Goal: Task Accomplishment & Management: Use online tool/utility

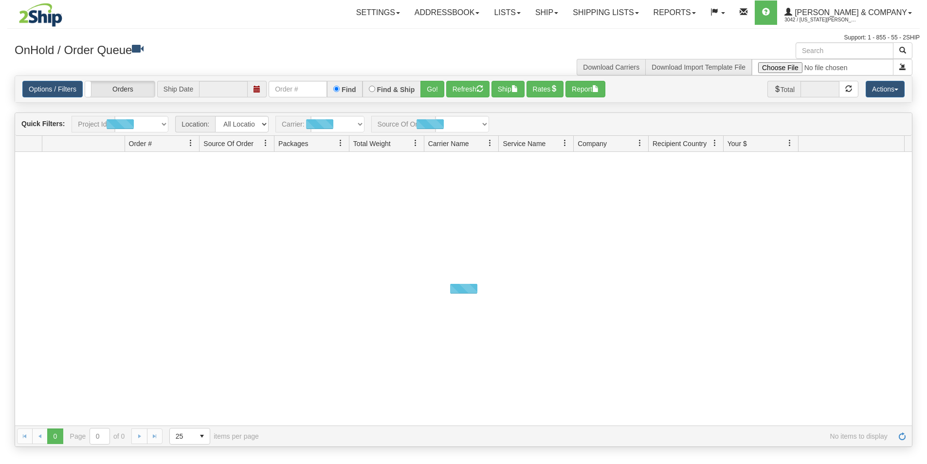
type input "[DATE]"
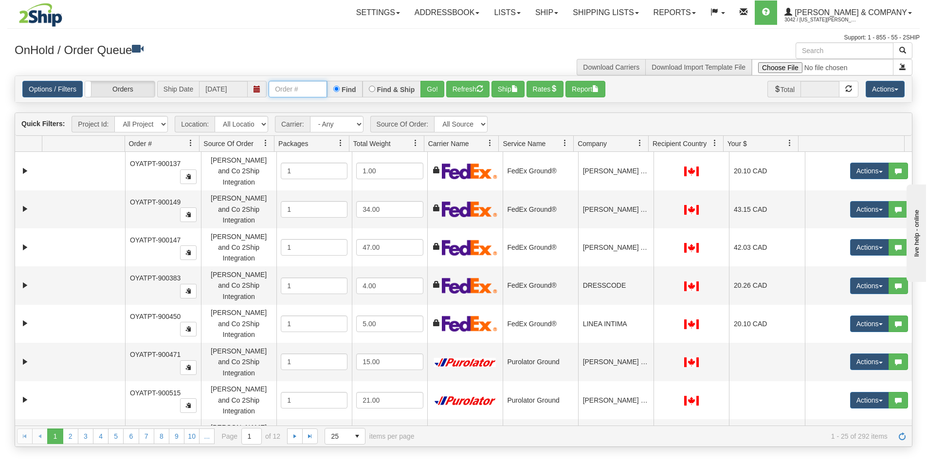
click at [291, 85] on input "text" at bounding box center [298, 89] width 58 height 17
type input "OYATPT-903369"
click at [429, 90] on button "Go!" at bounding box center [433, 89] width 24 height 17
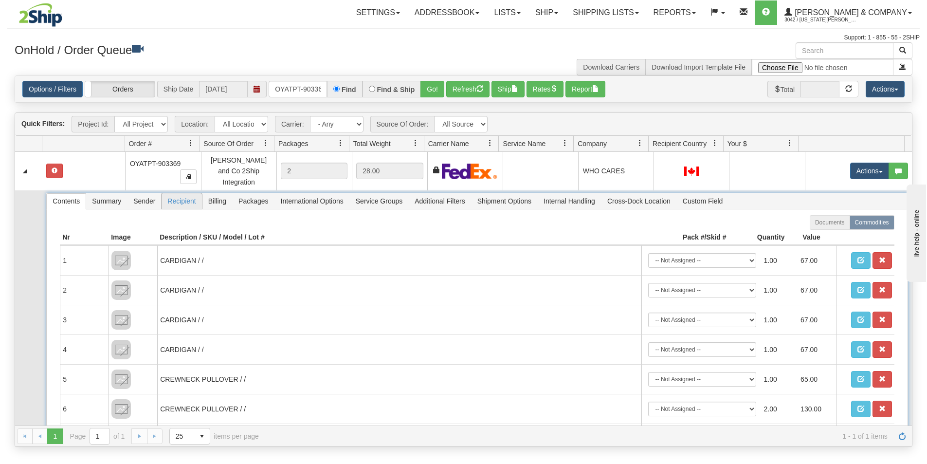
click at [173, 194] on span "Recipient" at bounding box center [182, 201] width 40 height 16
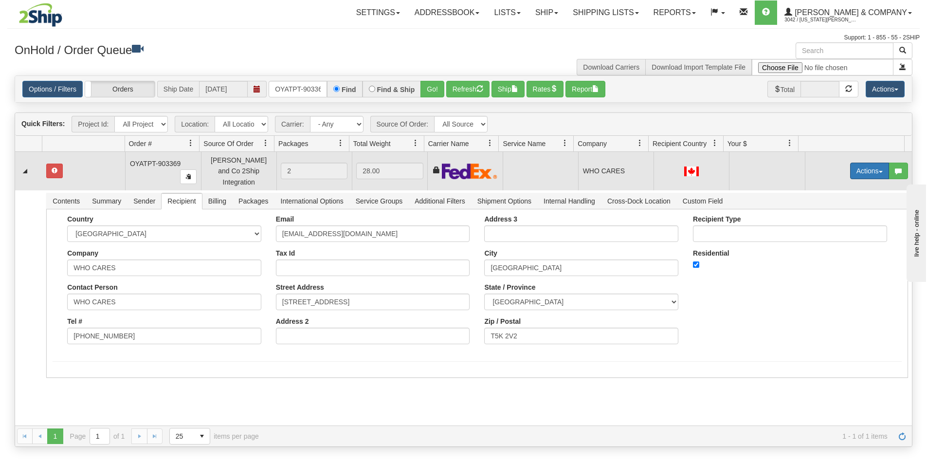
click at [856, 170] on button "Actions" at bounding box center [870, 171] width 39 height 17
click at [848, 199] on span "Refresh Rates" at bounding box center [846, 202] width 50 height 8
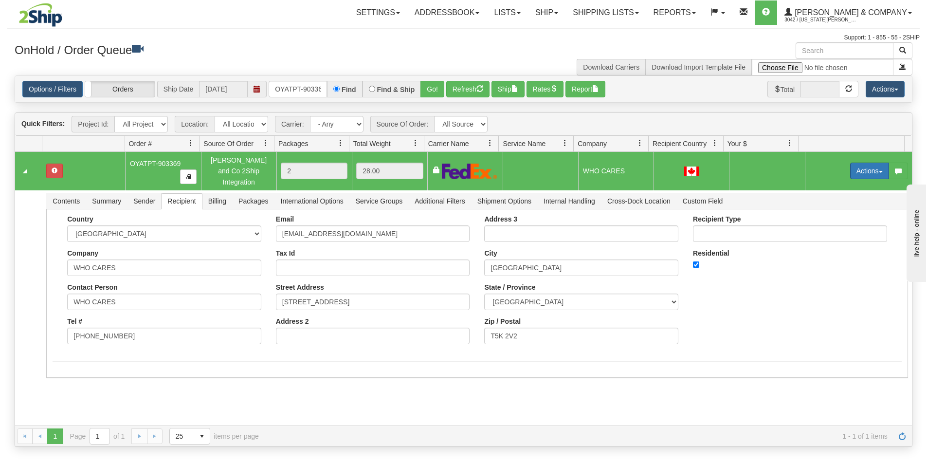
click at [859, 171] on button "Actions" at bounding box center [870, 171] width 39 height 17
click at [840, 213] on span "Rate All Services" at bounding box center [850, 215] width 58 height 8
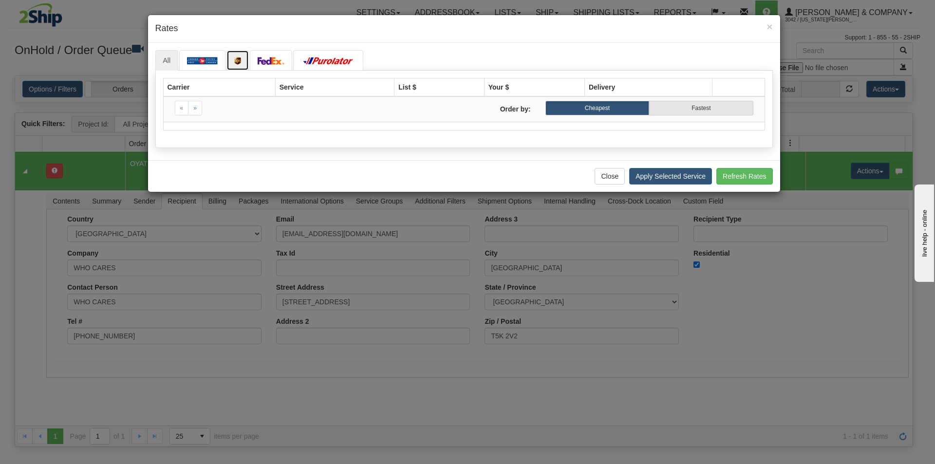
click at [240, 58] on img at bounding box center [237, 61] width 7 height 8
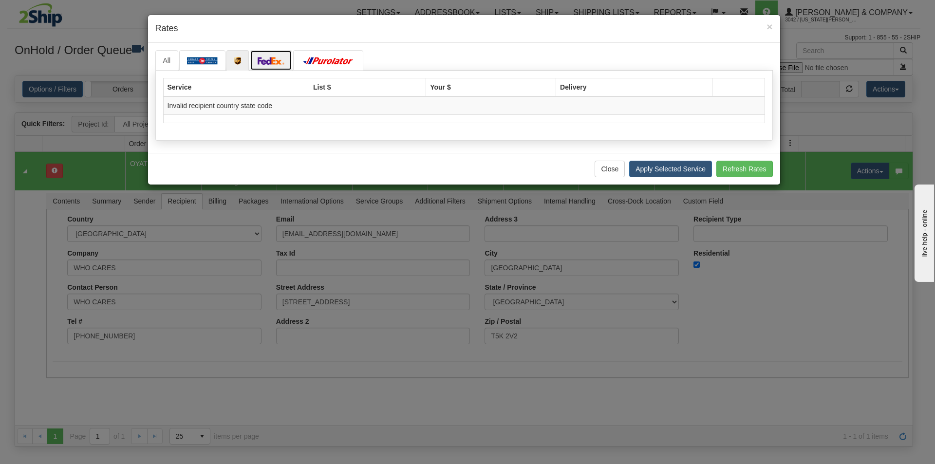
click at [265, 63] on img at bounding box center [271, 61] width 27 height 8
click at [330, 63] on img at bounding box center [328, 61] width 55 height 8
click at [265, 65] on img at bounding box center [271, 61] width 27 height 8
click at [232, 63] on link at bounding box center [237, 60] width 22 height 20
click at [204, 59] on img at bounding box center [202, 61] width 31 height 8
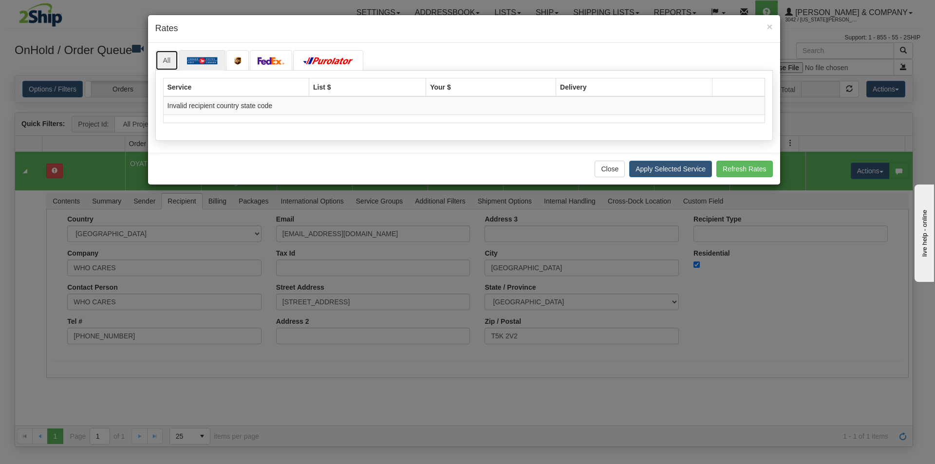
click at [165, 59] on link "All" at bounding box center [166, 60] width 23 height 20
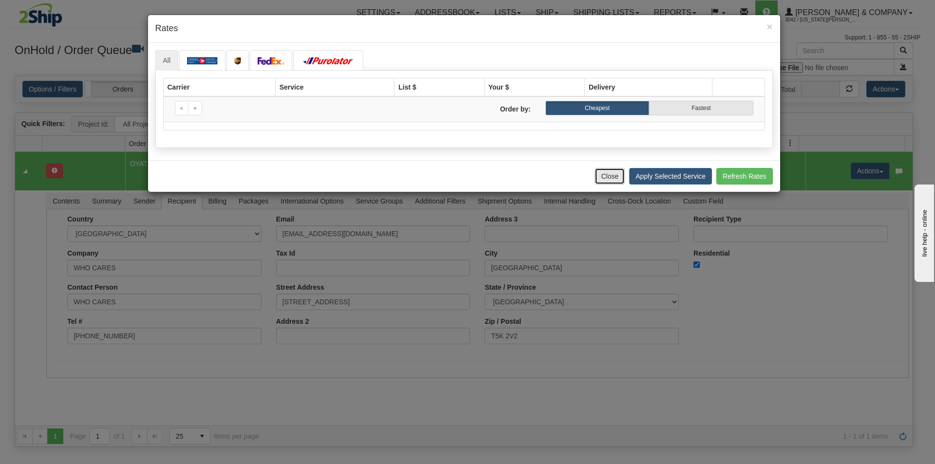
click at [608, 175] on button "Close" at bounding box center [609, 176] width 30 height 17
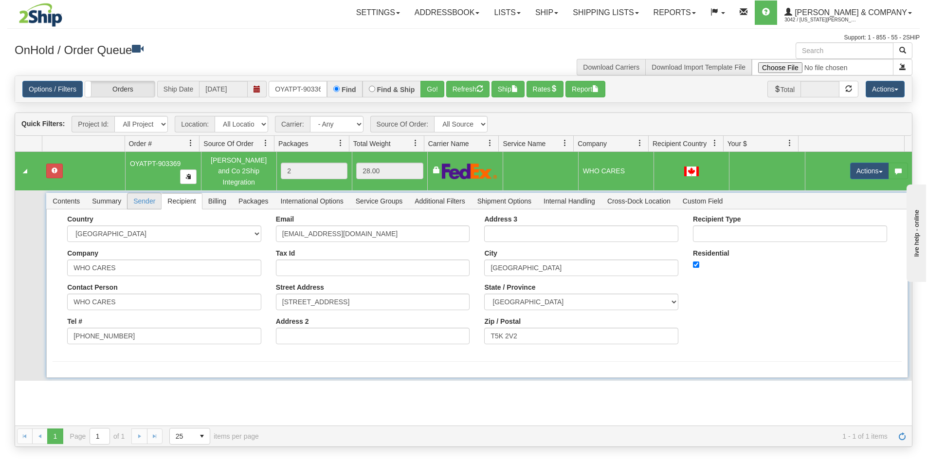
click at [148, 196] on span "Sender" at bounding box center [145, 201] width 34 height 16
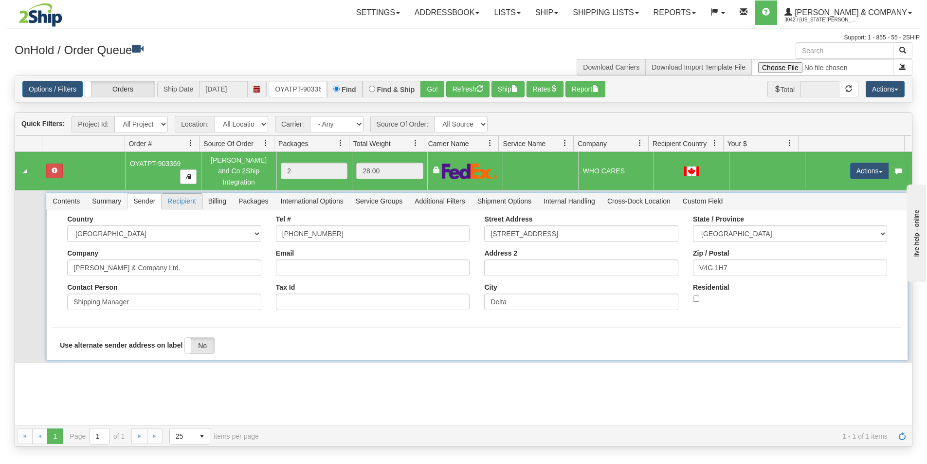
click at [188, 193] on span "Recipient" at bounding box center [182, 201] width 40 height 16
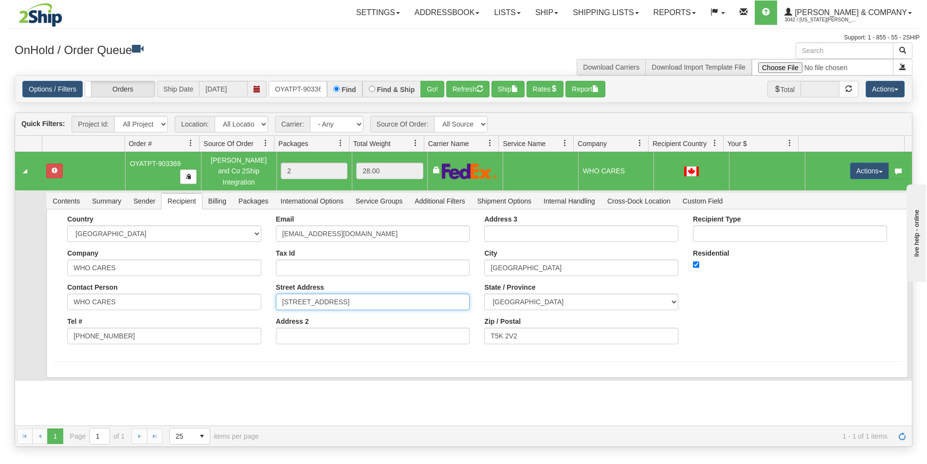
drag, startPoint x: 371, startPoint y: 296, endPoint x: 222, endPoint y: 289, distance: 149.6
click at [223, 290] on div "Country [GEOGRAPHIC_DATA] [GEOGRAPHIC_DATA] [GEOGRAPHIC_DATA] [GEOGRAPHIC_DATA]…" at bounding box center [477, 283] width 849 height 136
click at [543, 332] on input "T5K 2V2" at bounding box center [581, 336] width 194 height 17
type input "T5K 2V2"
click at [112, 349] on form "Country [GEOGRAPHIC_DATA] [GEOGRAPHIC_DATA] [GEOGRAPHIC_DATA] [GEOGRAPHIC_DATA]…" at bounding box center [477, 288] width 849 height 147
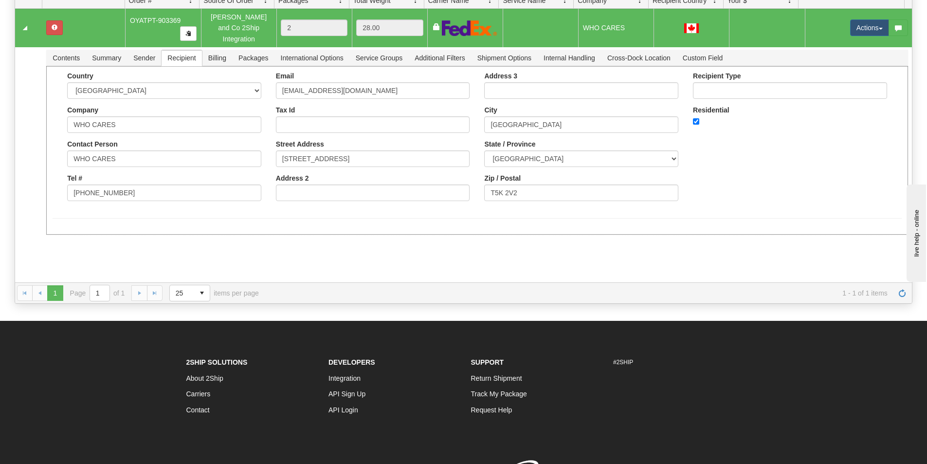
scroll to position [49, 0]
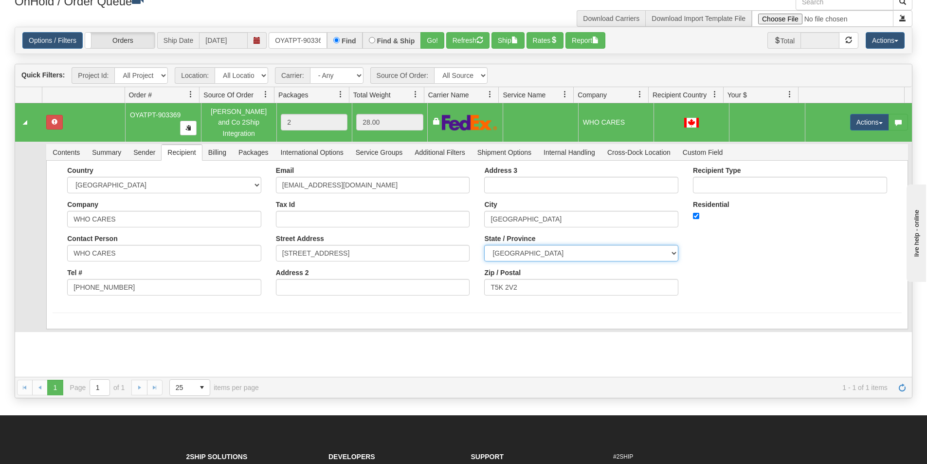
click at [541, 247] on select "[GEOGRAPHIC_DATA] [GEOGRAPHIC_DATA] [GEOGRAPHIC_DATA] [GEOGRAPHIC_DATA] [GEOGRA…" at bounding box center [581, 253] width 194 height 17
click at [484, 245] on select "[GEOGRAPHIC_DATA] [GEOGRAPHIC_DATA] [GEOGRAPHIC_DATA] [GEOGRAPHIC_DATA] [GEOGRA…" at bounding box center [581, 253] width 194 height 17
click at [540, 252] on select "[GEOGRAPHIC_DATA] [GEOGRAPHIC_DATA] [GEOGRAPHIC_DATA] [GEOGRAPHIC_DATA] [GEOGRA…" at bounding box center [581, 253] width 194 height 17
select select "AB"
click at [484, 245] on select "[GEOGRAPHIC_DATA] [GEOGRAPHIC_DATA] [GEOGRAPHIC_DATA] [GEOGRAPHIC_DATA] [GEOGRA…" at bounding box center [581, 253] width 194 height 17
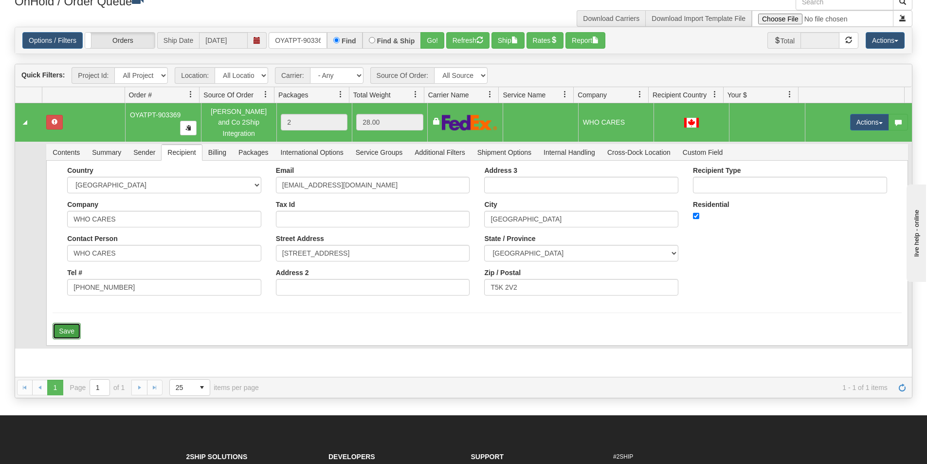
click at [61, 323] on button "Save" at bounding box center [67, 331] width 28 height 17
click at [859, 118] on button "Actions" at bounding box center [870, 122] width 39 height 17
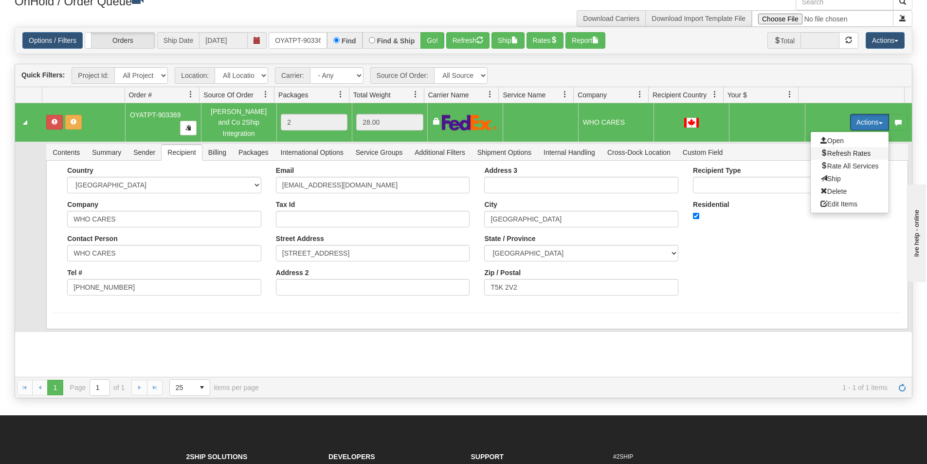
click at [845, 149] on span "Refresh Rates" at bounding box center [846, 153] width 50 height 8
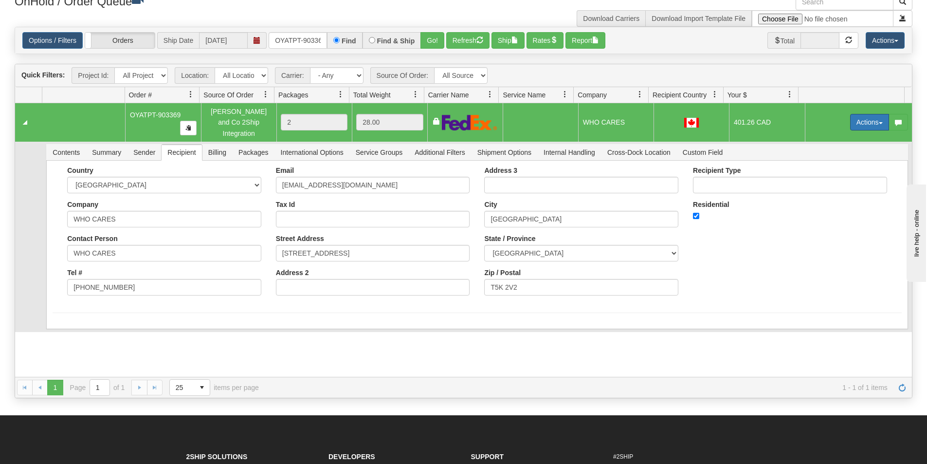
click at [858, 115] on button "Actions" at bounding box center [870, 122] width 39 height 17
click at [844, 162] on span "Rate All Services" at bounding box center [850, 166] width 58 height 8
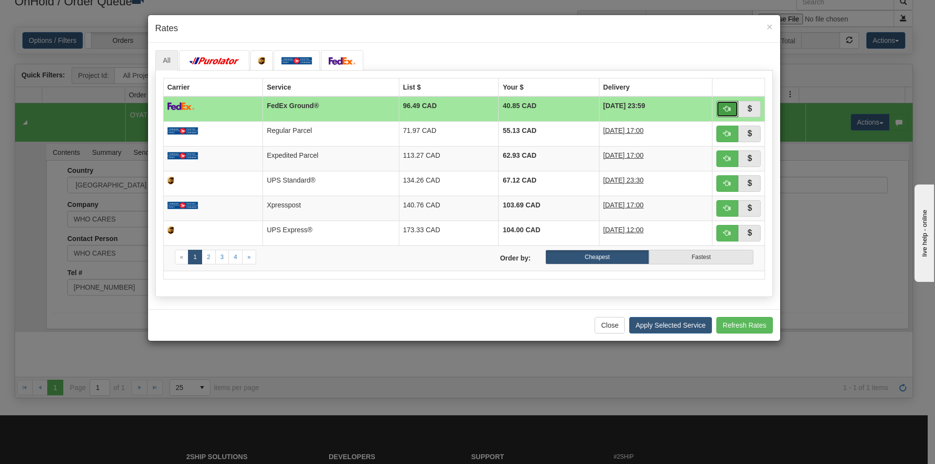
click at [727, 110] on span "button" at bounding box center [726, 108] width 7 height 7
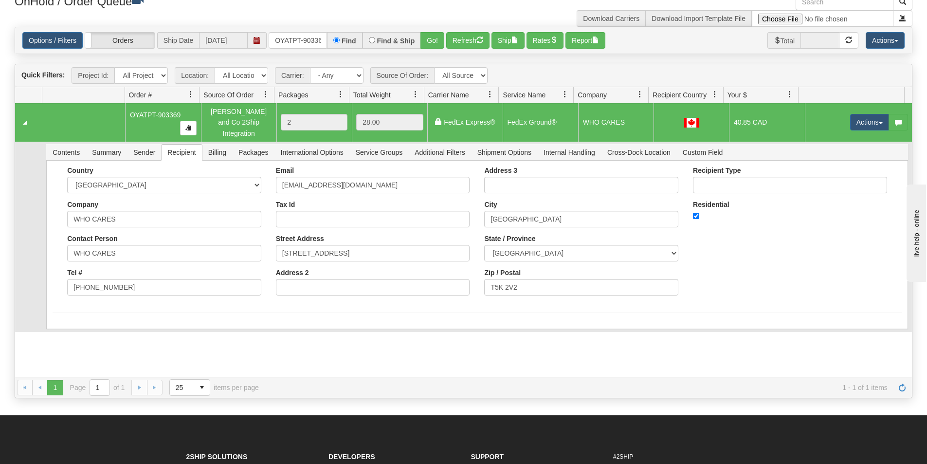
scroll to position [0, 0]
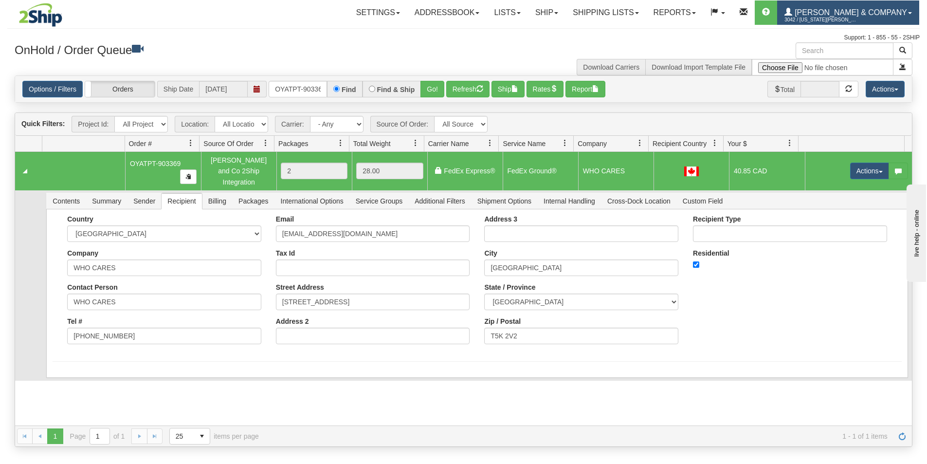
click at [877, 11] on span "[PERSON_NAME] & Company" at bounding box center [850, 12] width 115 height 8
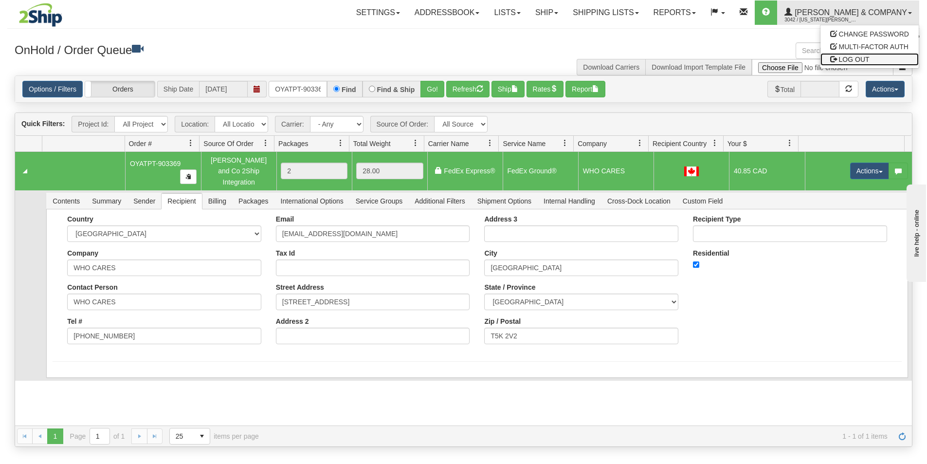
click at [861, 58] on span "LOG OUT" at bounding box center [854, 59] width 31 height 8
